Goal: Task Accomplishment & Management: Manage account settings

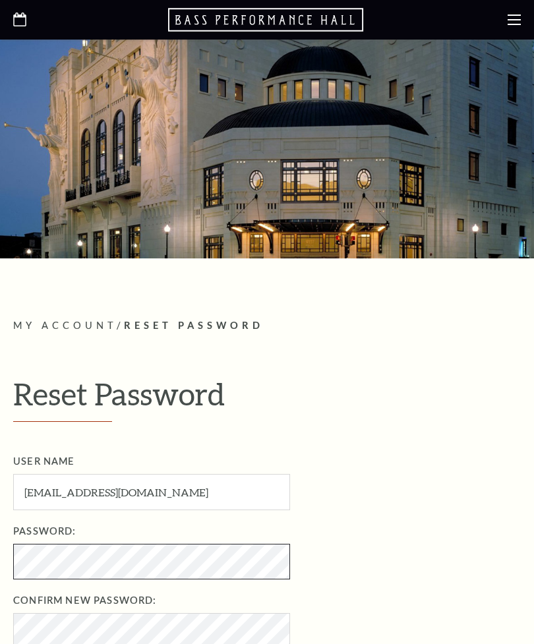
scroll to position [133, 0]
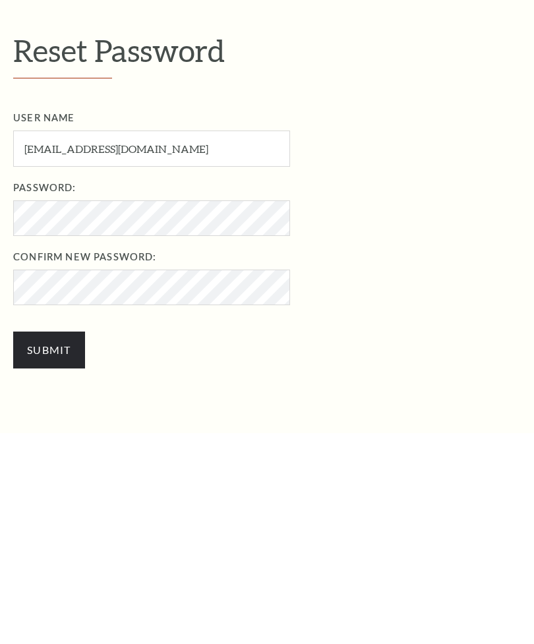
click at [63, 543] on input "Submit" at bounding box center [49, 561] width 72 height 37
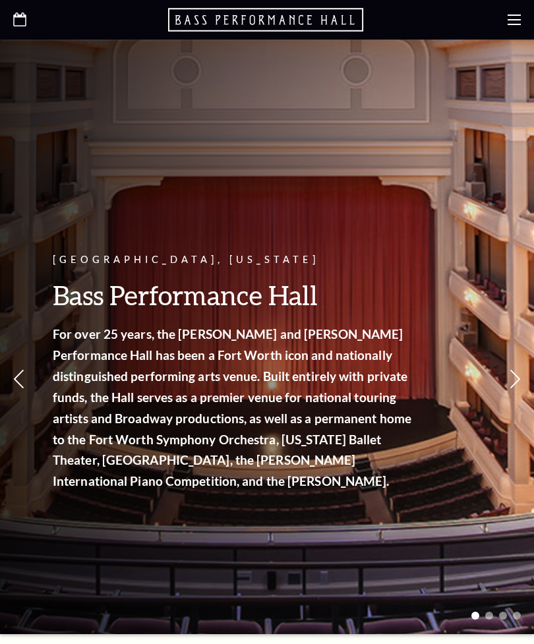
click at [510, 22] on icon at bounding box center [514, 19] width 13 height 13
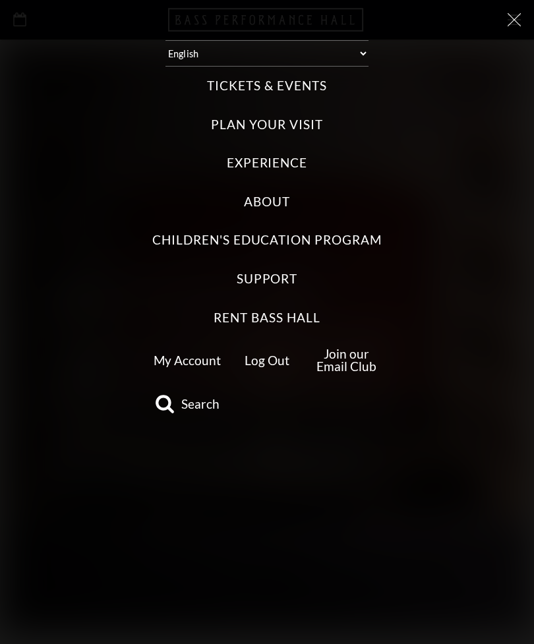
click at [307, 90] on label "Tickets & Events" at bounding box center [266, 86] width 119 height 18
click at [0, 0] on Events "Tickets & Events" at bounding box center [0, 0] width 0 height 0
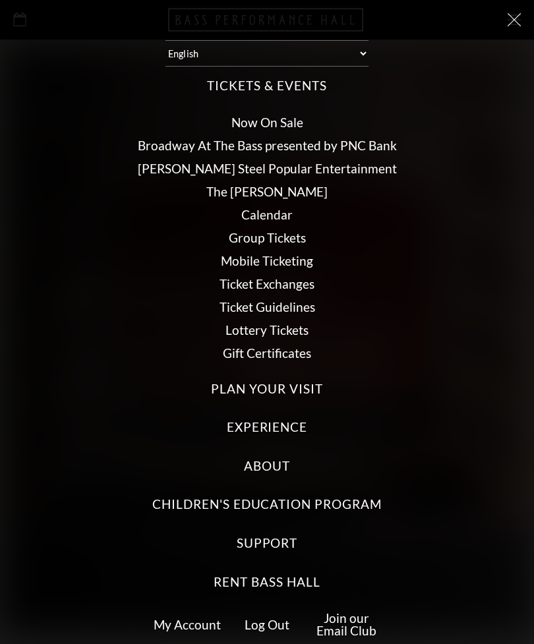
click at [198, 620] on link "My Account" at bounding box center [187, 624] width 67 height 15
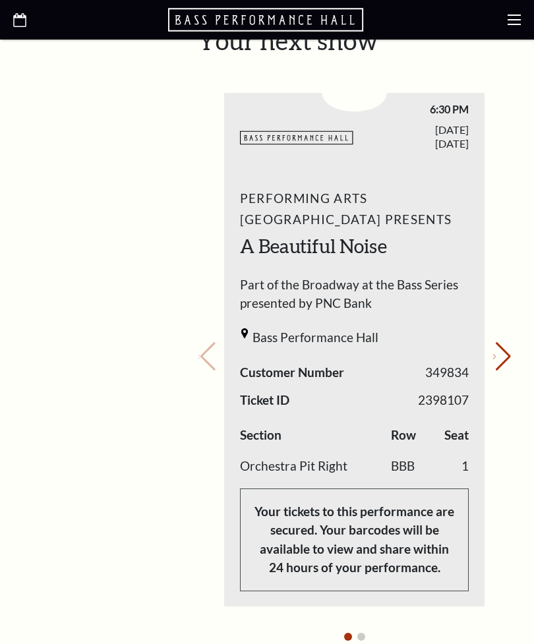
scroll to position [578, 0]
click at [502, 342] on button "Next slide." at bounding box center [502, 356] width 18 height 29
